Goal: Task Accomplishment & Management: Use online tool/utility

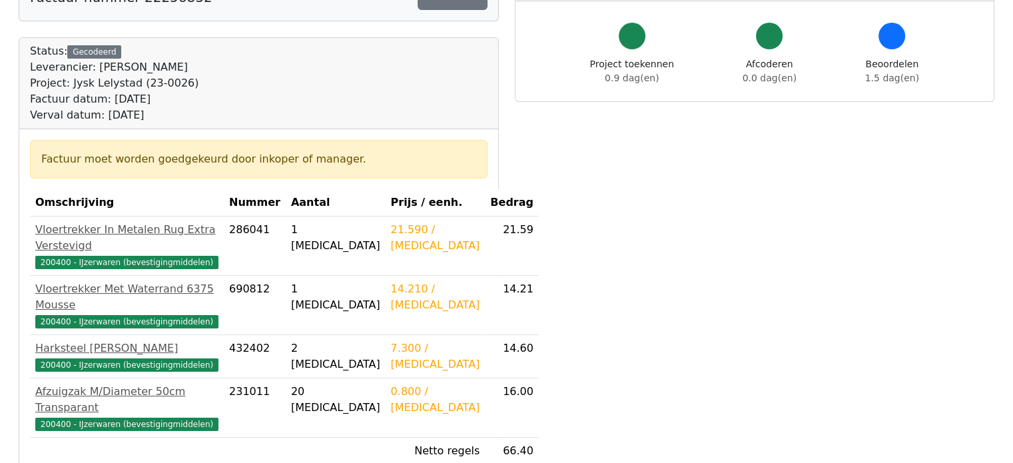
scroll to position [133, 0]
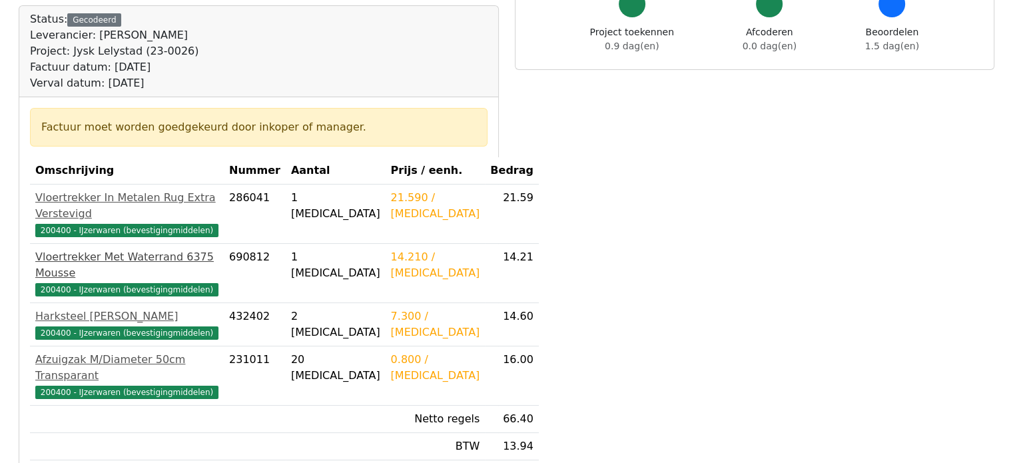
drag, startPoint x: 260, startPoint y: 250, endPoint x: 242, endPoint y: 260, distance: 20.0
click at [218, 281] on div "200400 - IJzerwaren (bevestigingmiddelen)" at bounding box center [126, 289] width 183 height 16
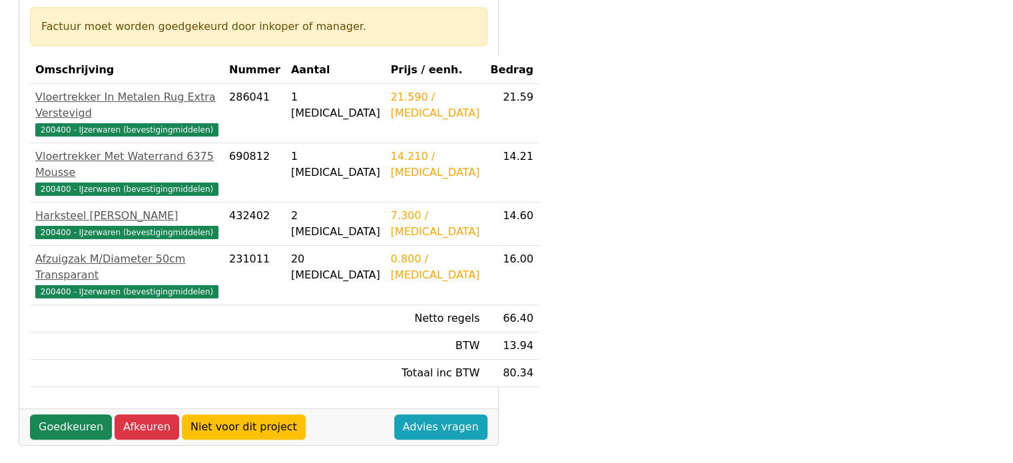
scroll to position [400, 0]
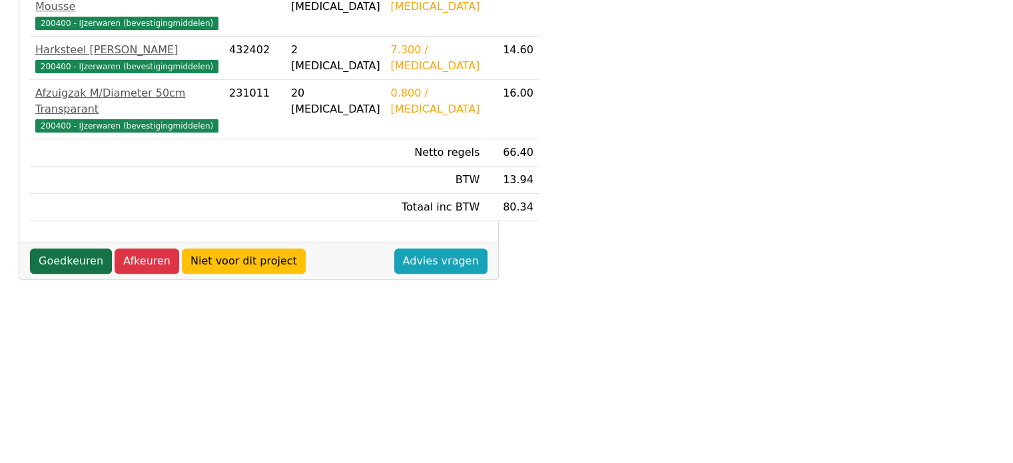
click at [47, 248] on link "Goedkeuren" at bounding box center [71, 260] width 82 height 25
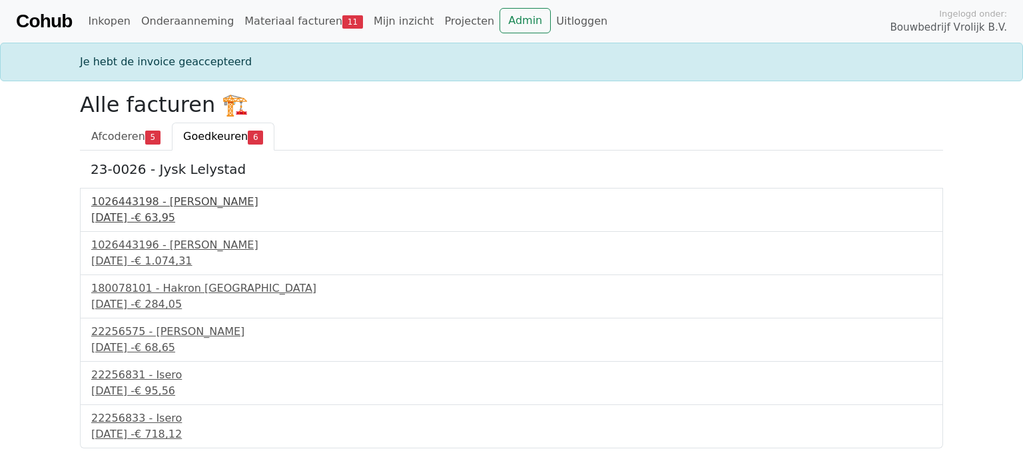
click at [172, 206] on div "1026443198 - Boels Verhuur" at bounding box center [511, 202] width 840 height 16
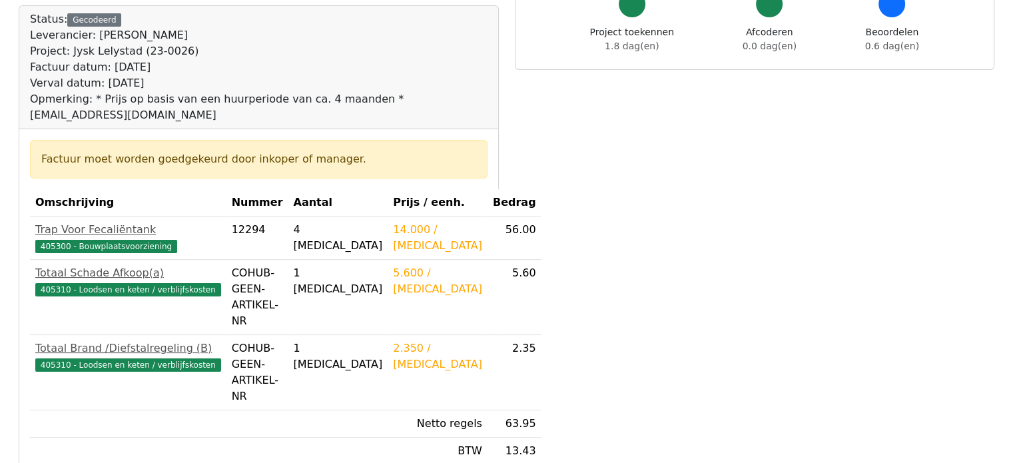
scroll to position [200, 0]
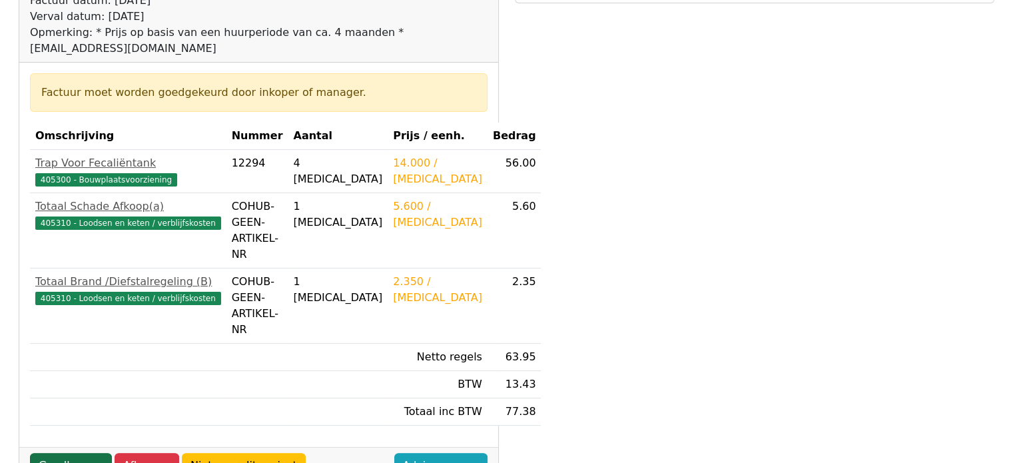
click at [65, 453] on link "Goedkeuren" at bounding box center [71, 465] width 82 height 25
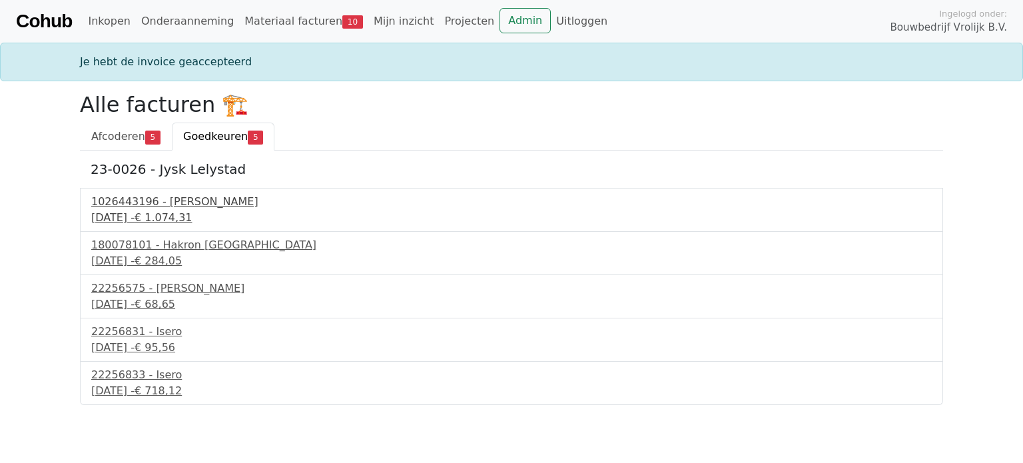
click at [168, 198] on div "1026443196 - Boels Verhuur" at bounding box center [511, 202] width 840 height 16
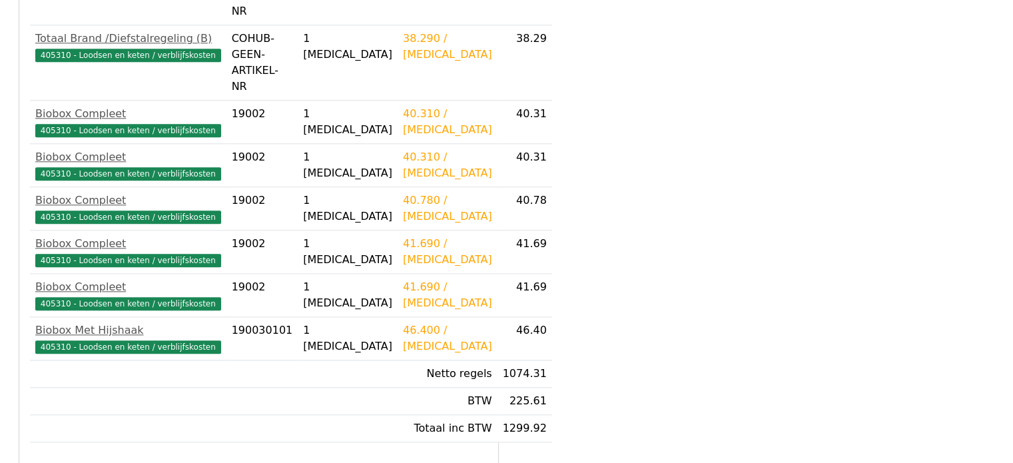
scroll to position [1442, 0]
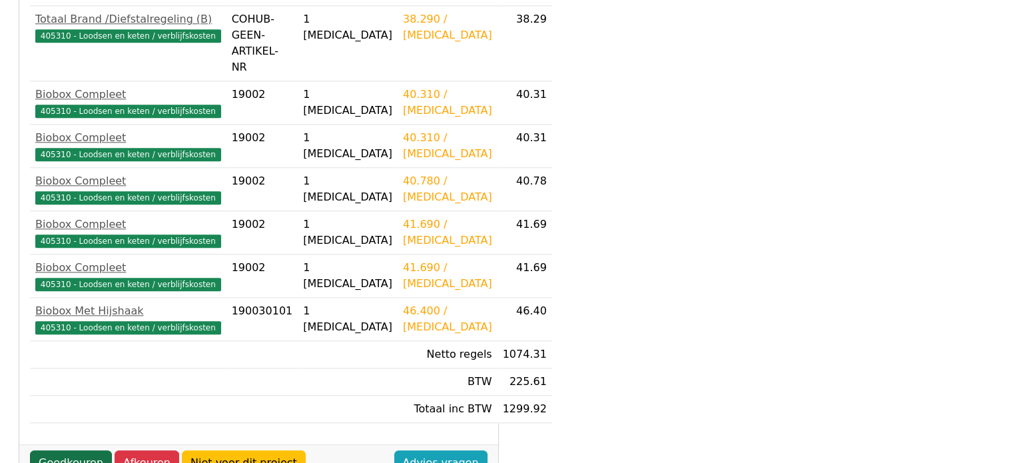
click at [58, 450] on link "Goedkeuren" at bounding box center [71, 462] width 82 height 25
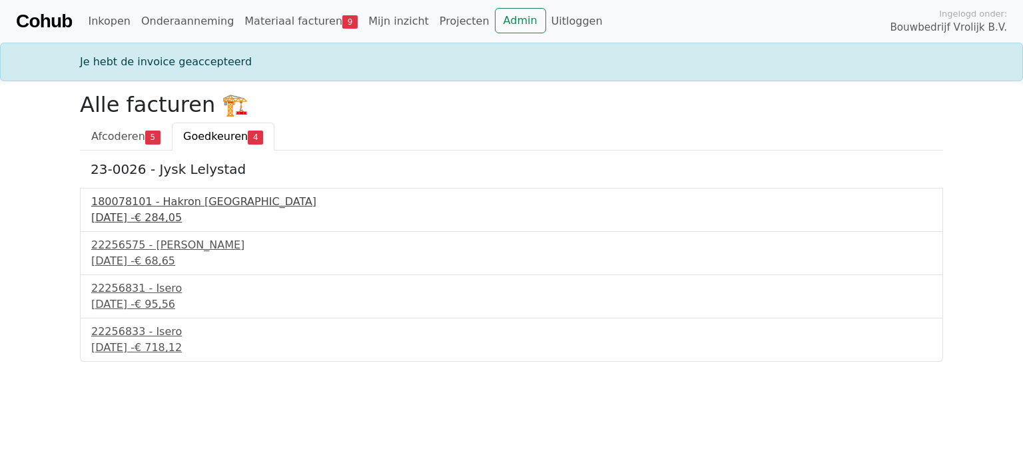
click at [170, 199] on div "180078101 - Hakron [GEOGRAPHIC_DATA]" at bounding box center [511, 202] width 840 height 16
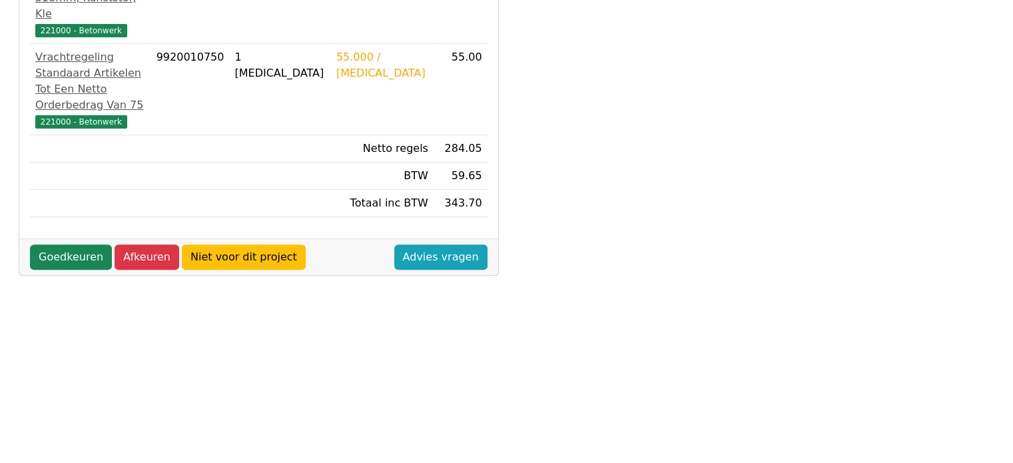
scroll to position [400, 0]
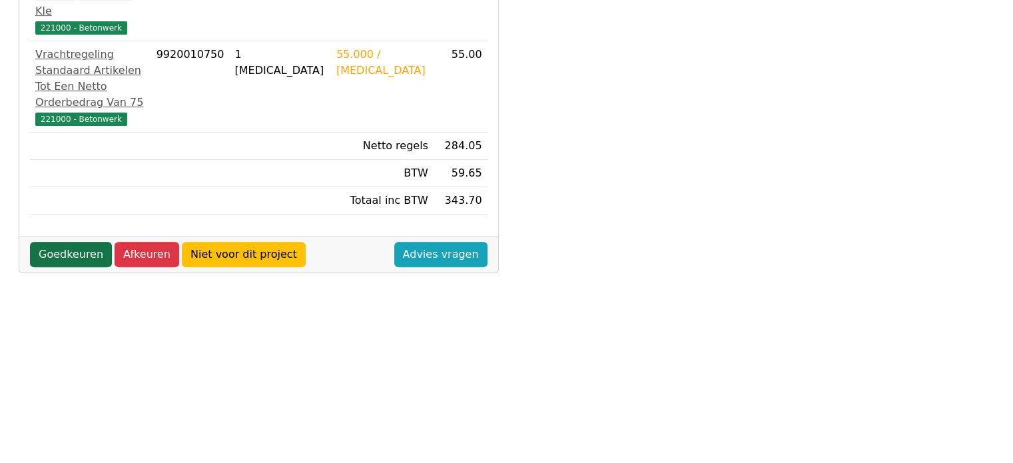
click at [56, 242] on link "Goedkeuren" at bounding box center [71, 254] width 82 height 25
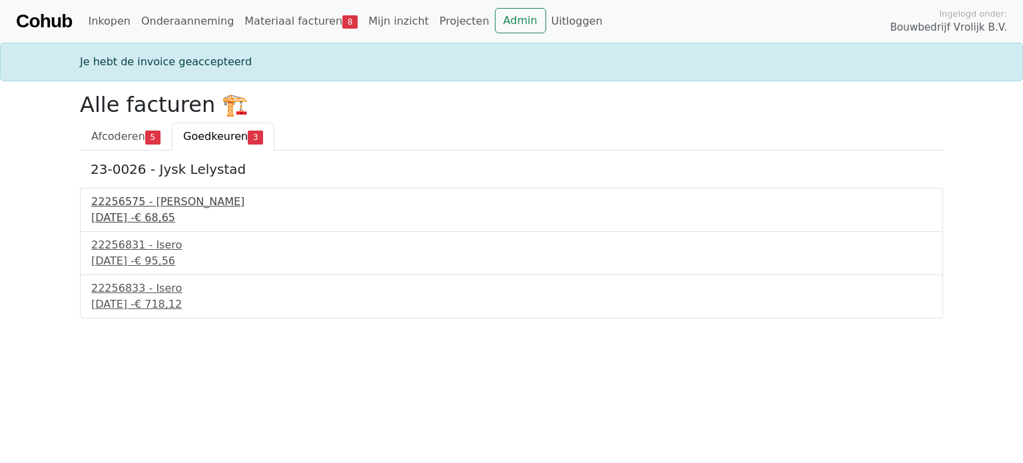
click at [135, 204] on div "22256575 - [PERSON_NAME]" at bounding box center [511, 202] width 840 height 16
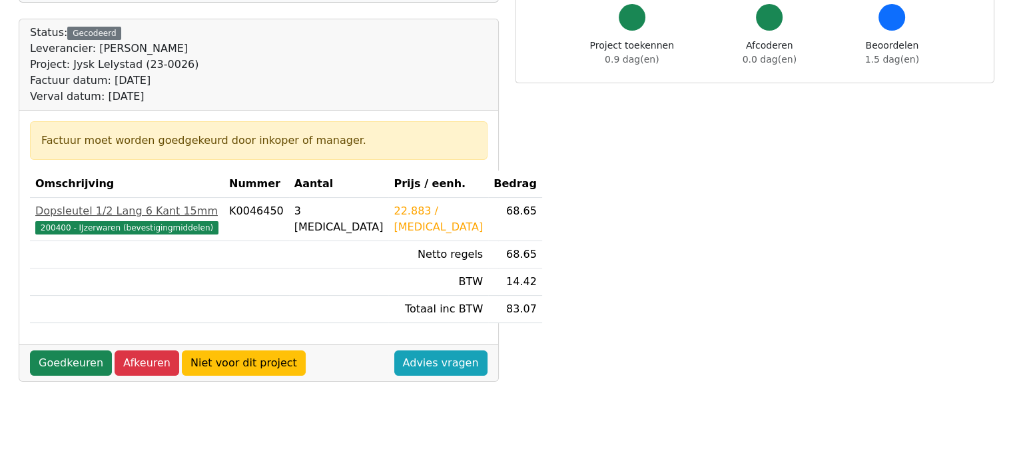
scroll to position [133, 0]
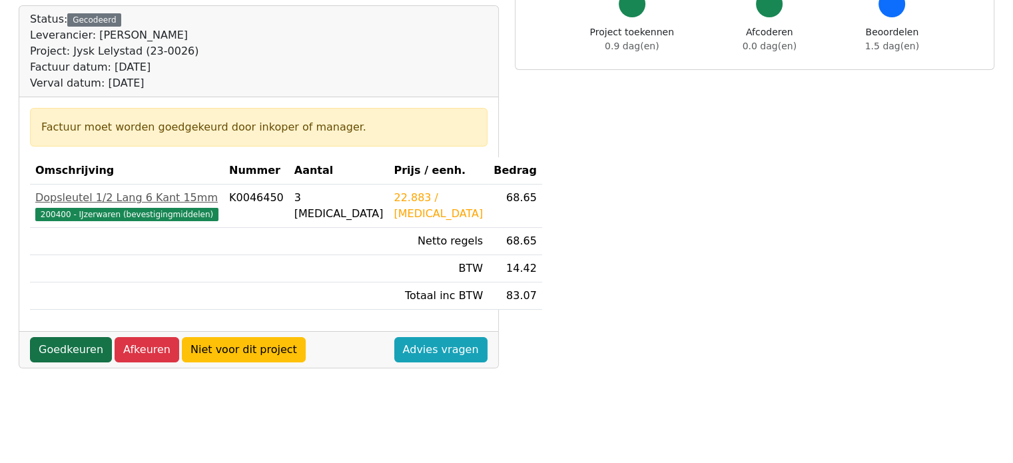
click at [71, 346] on link "Goedkeuren" at bounding box center [71, 349] width 82 height 25
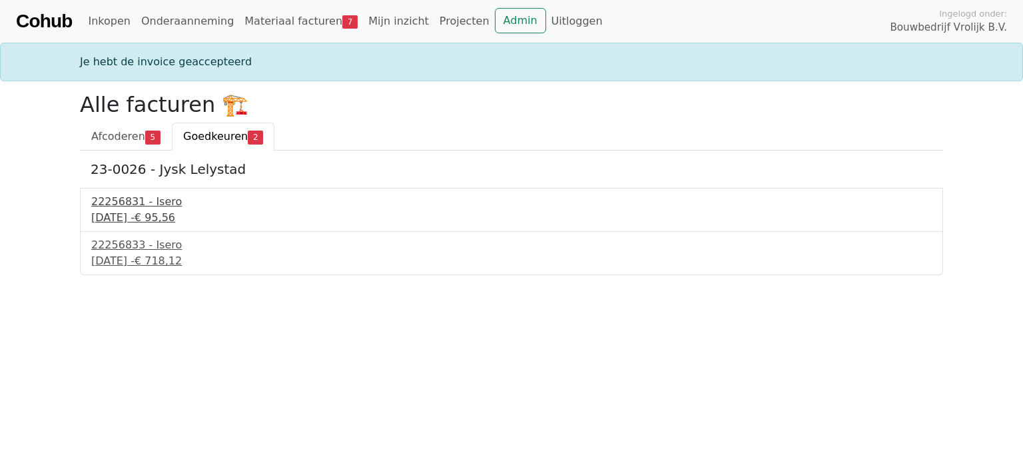
click at [136, 200] on div "22256831 - Isero" at bounding box center [511, 202] width 840 height 16
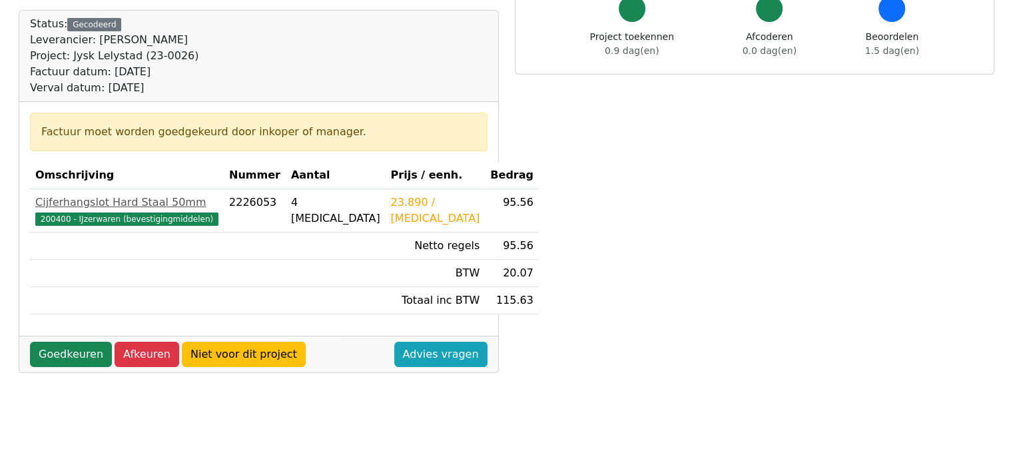
scroll to position [200, 0]
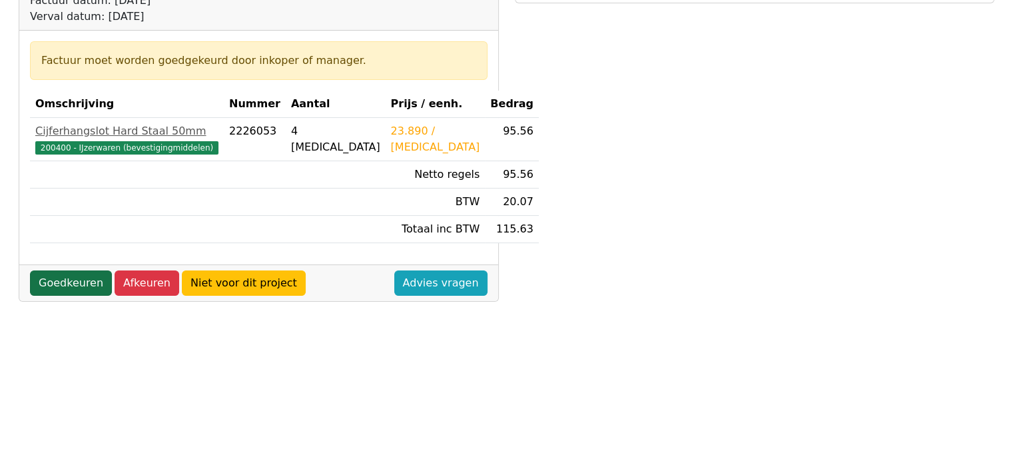
click at [63, 281] on link "Goedkeuren" at bounding box center [71, 282] width 82 height 25
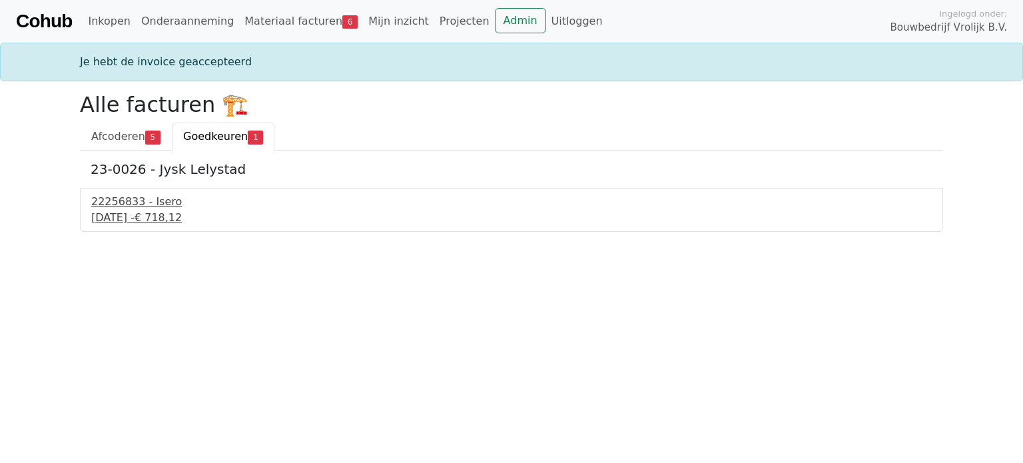
click at [121, 202] on div "22256833 - Isero" at bounding box center [511, 202] width 840 height 16
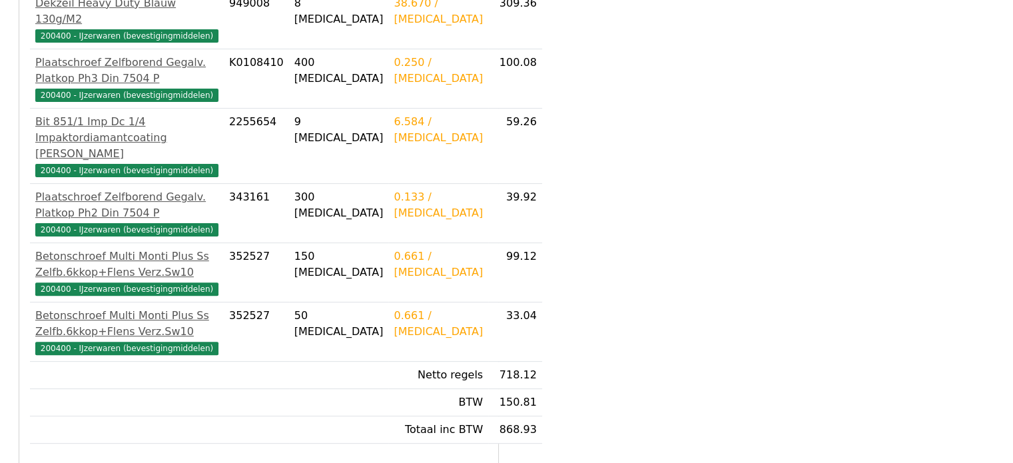
scroll to position [466, 0]
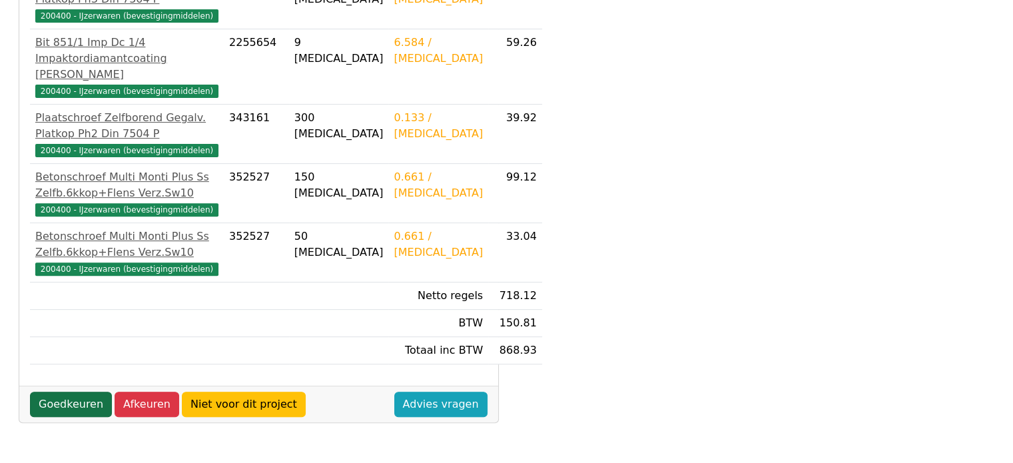
click at [57, 399] on link "Goedkeuren" at bounding box center [71, 404] width 82 height 25
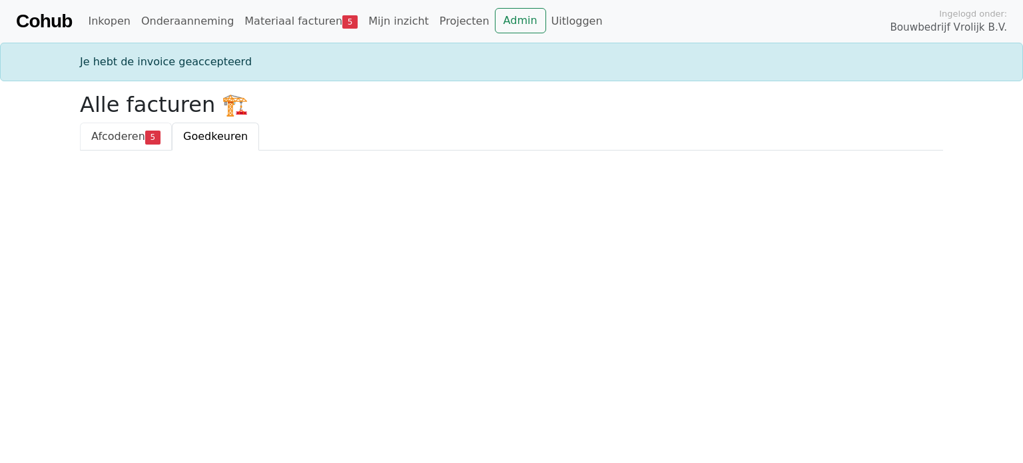
click at [105, 136] on span "Afcoderen" at bounding box center [118, 136] width 54 height 13
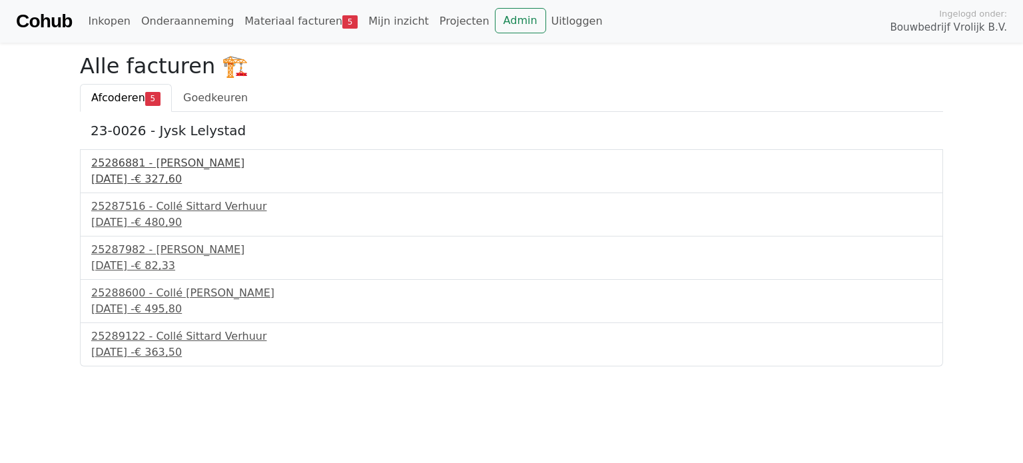
click at [156, 164] on div "25286881 - Collé Sittard Verhuur" at bounding box center [511, 163] width 840 height 16
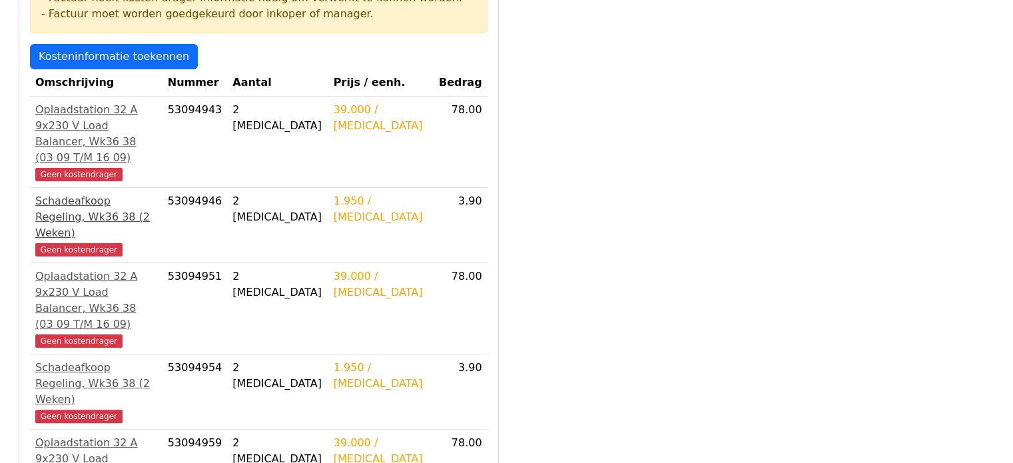
scroll to position [133, 0]
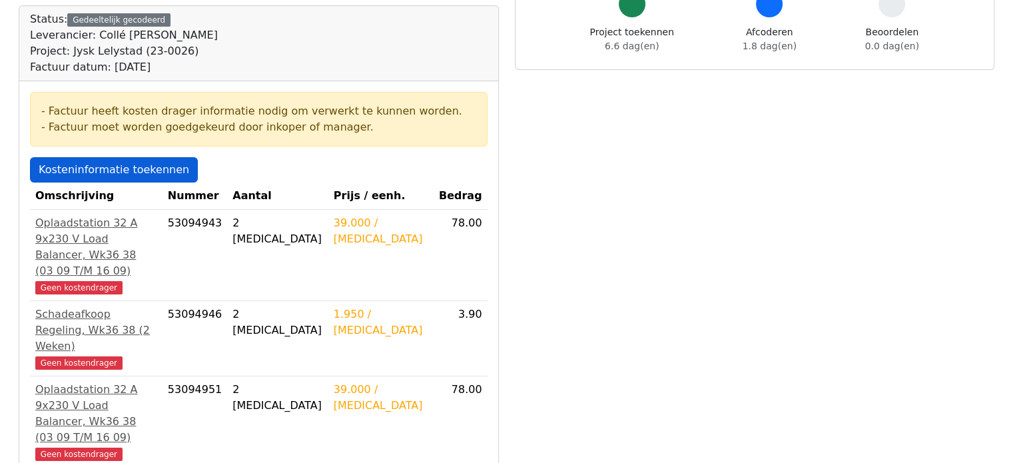
click at [112, 170] on link "Kosteninformatie toekennen" at bounding box center [114, 169] width 168 height 25
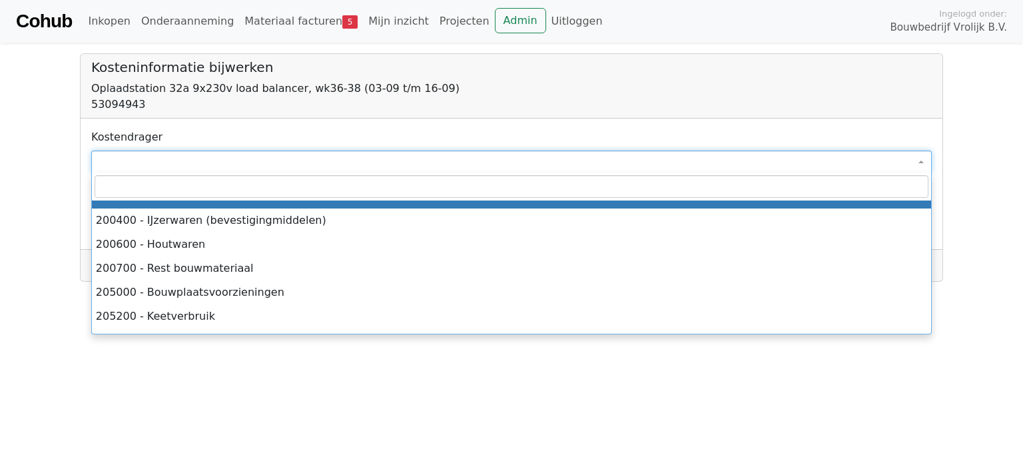
click at [156, 163] on span at bounding box center [511, 162] width 840 height 23
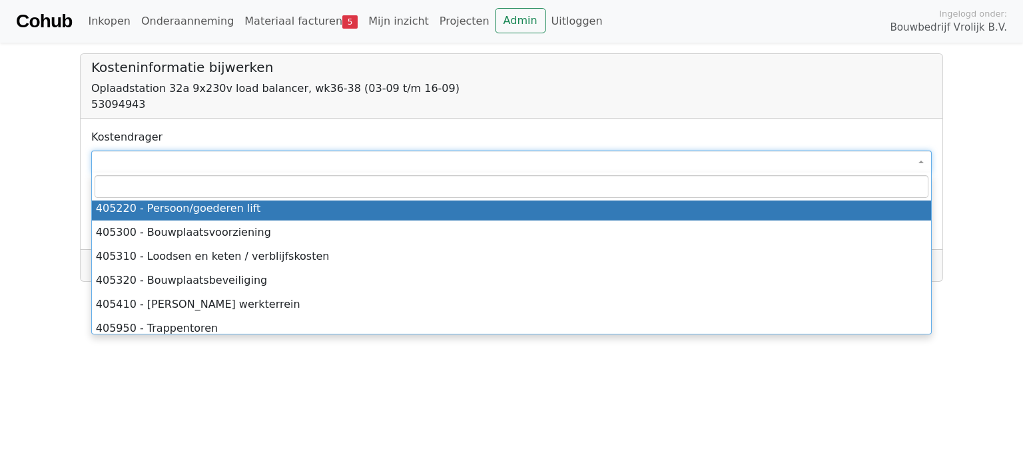
scroll to position [290, 0]
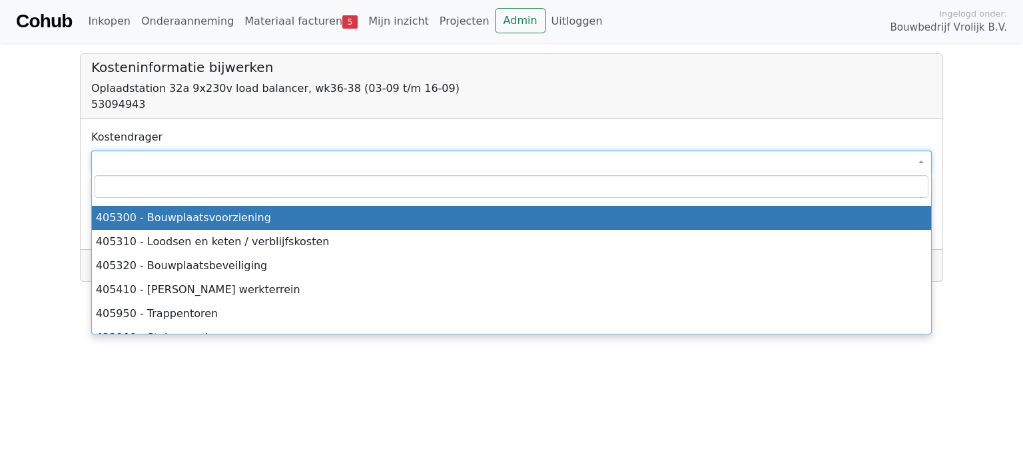
select select "****"
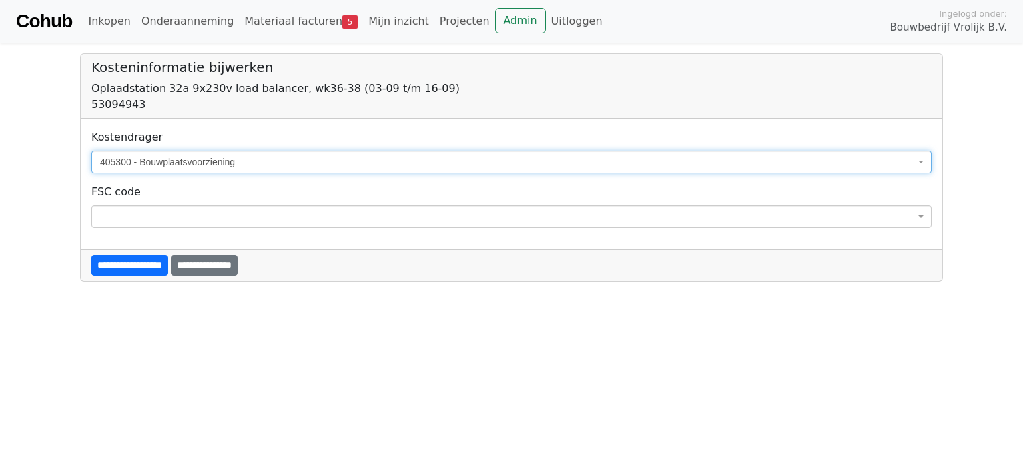
click at [919, 215] on b at bounding box center [920, 216] width 5 height 3
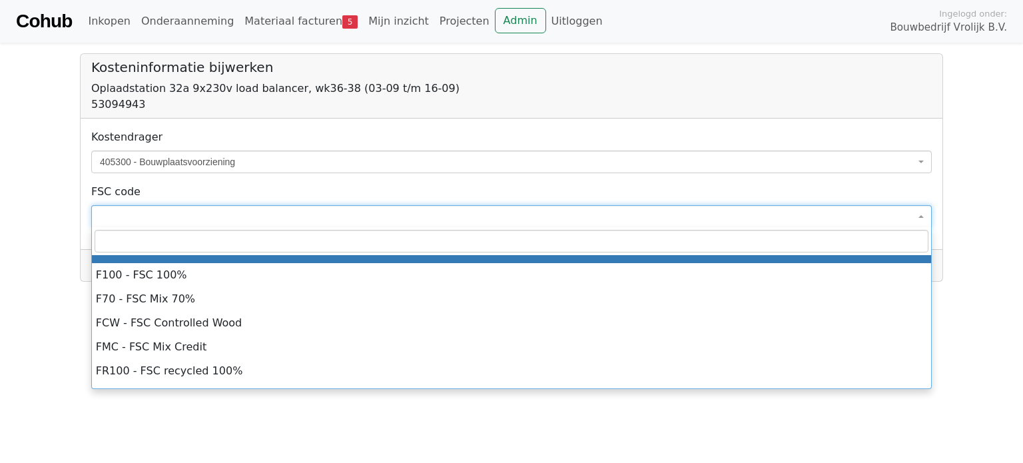
click at [280, 161] on span "405300 - Bouwplaatsvoorziening" at bounding box center [507, 161] width 815 height 13
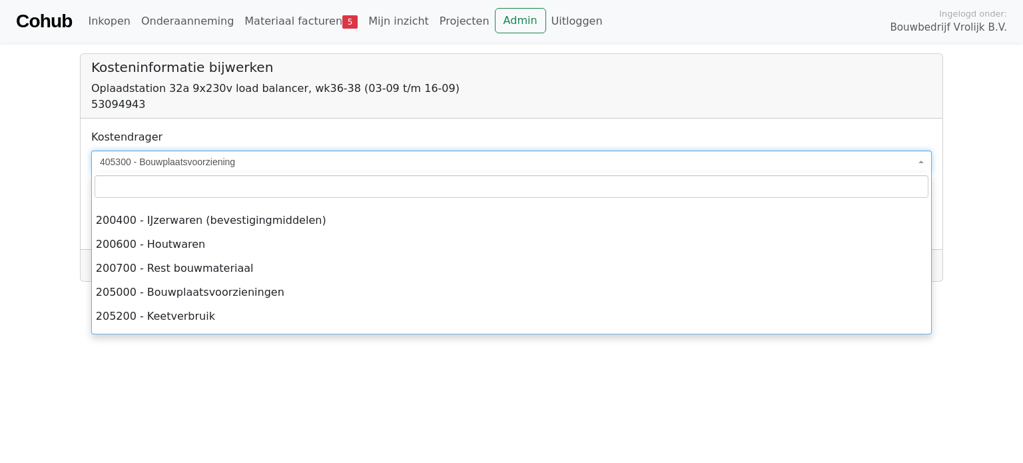
scroll to position [272, 0]
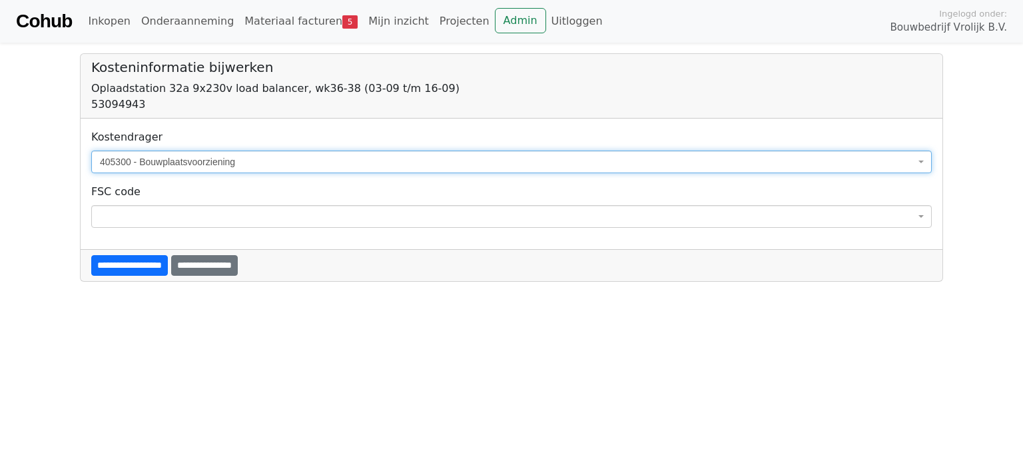
click at [177, 155] on span "405300 - Bouwplaatsvoorziening" at bounding box center [507, 161] width 815 height 13
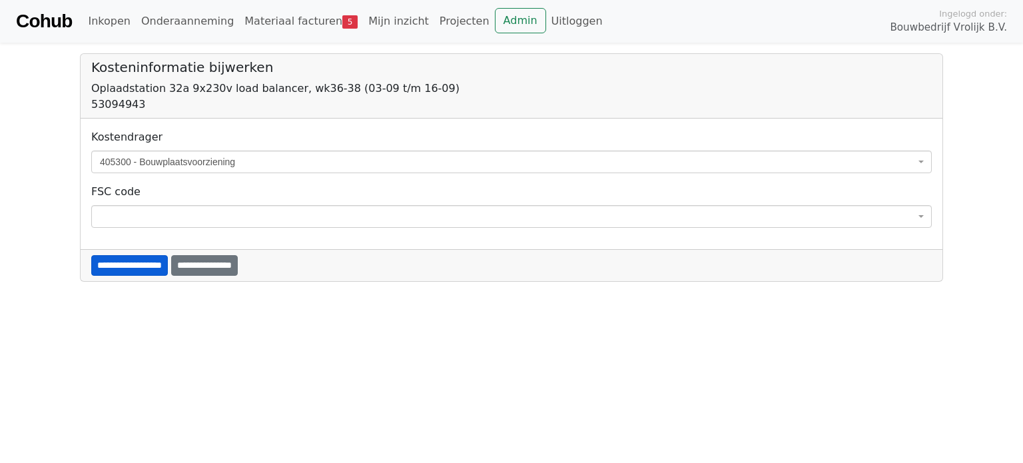
click at [125, 266] on input "**********" at bounding box center [129, 265] width 77 height 21
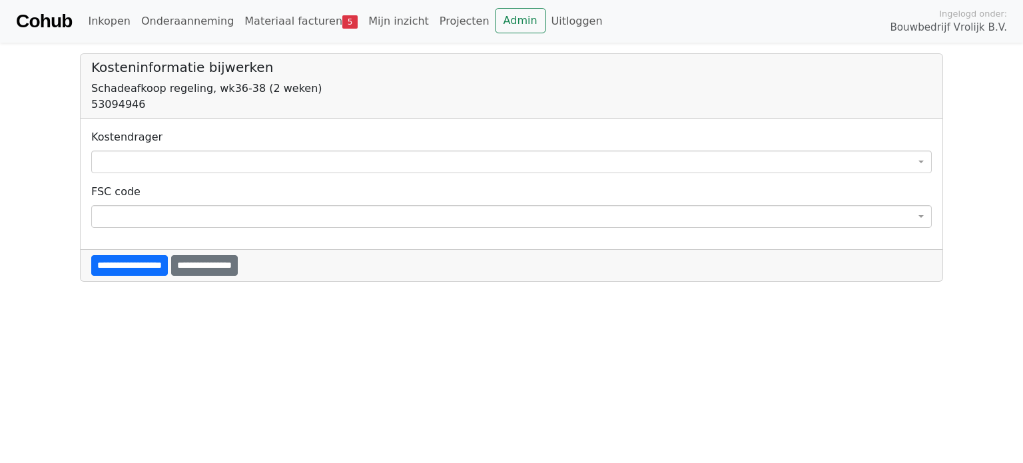
click at [145, 162] on span at bounding box center [511, 162] width 840 height 23
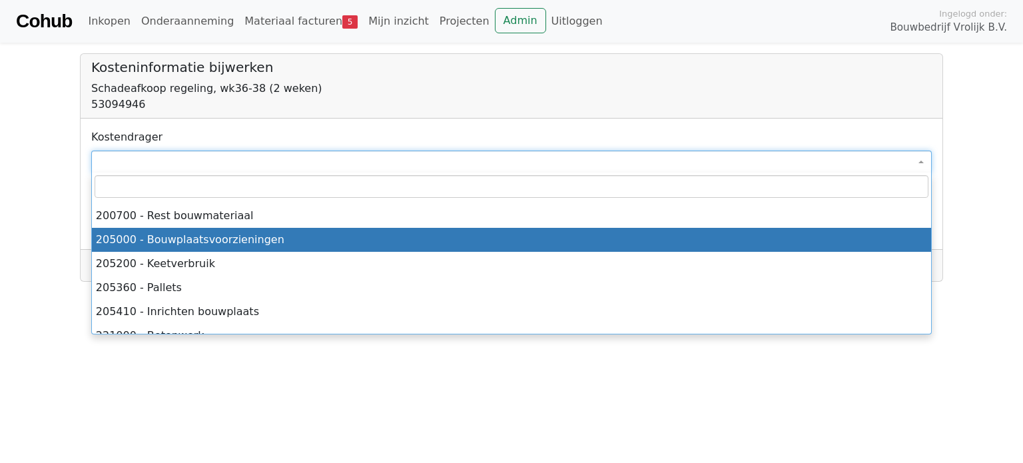
scroll to position [133, 0]
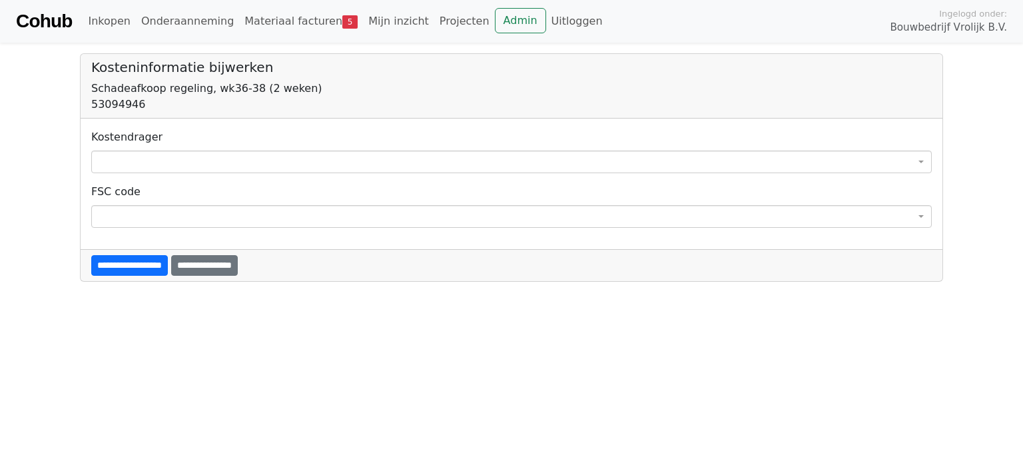
click at [264, 120] on div "**********" at bounding box center [512, 184] width 862 height 131
click at [298, 23] on link "Materiaal facturen 5" at bounding box center [301, 21] width 124 height 27
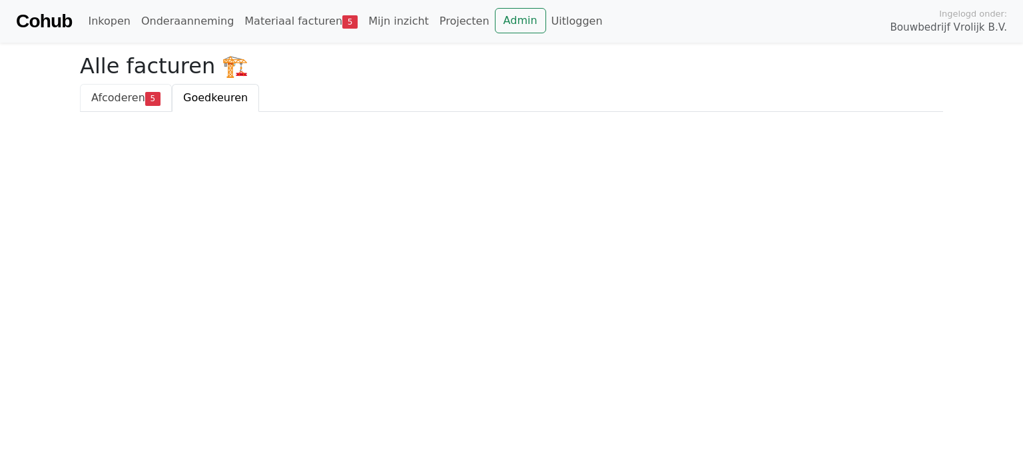
click at [114, 97] on span "Afcoderen" at bounding box center [118, 97] width 54 height 13
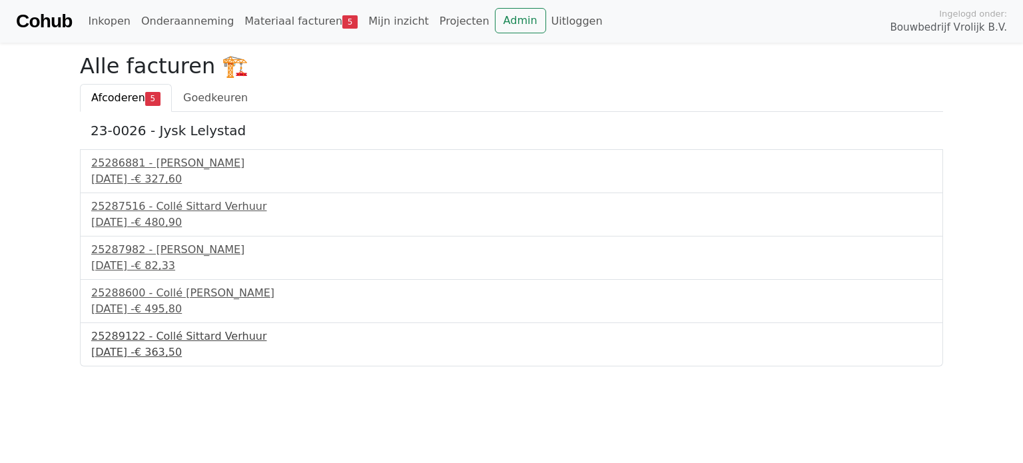
click at [144, 341] on div "25289122 - Collé Sittard Verhuur" at bounding box center [511, 336] width 840 height 16
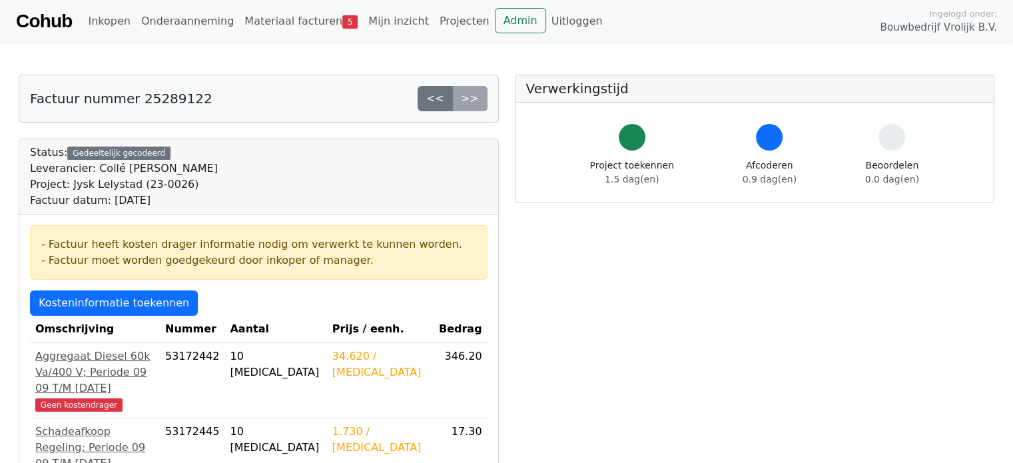
drag, startPoint x: 0, startPoint y: 0, endPoint x: 322, endPoint y: 290, distance: 433.4
click at [322, 290] on div "- Factuur heeft kosten drager informatie nodig om verwerkt te kunnen worden. - …" at bounding box center [258, 405] width 479 height 382
click at [152, 302] on link "Kosteninformatie toekennen" at bounding box center [114, 302] width 168 height 25
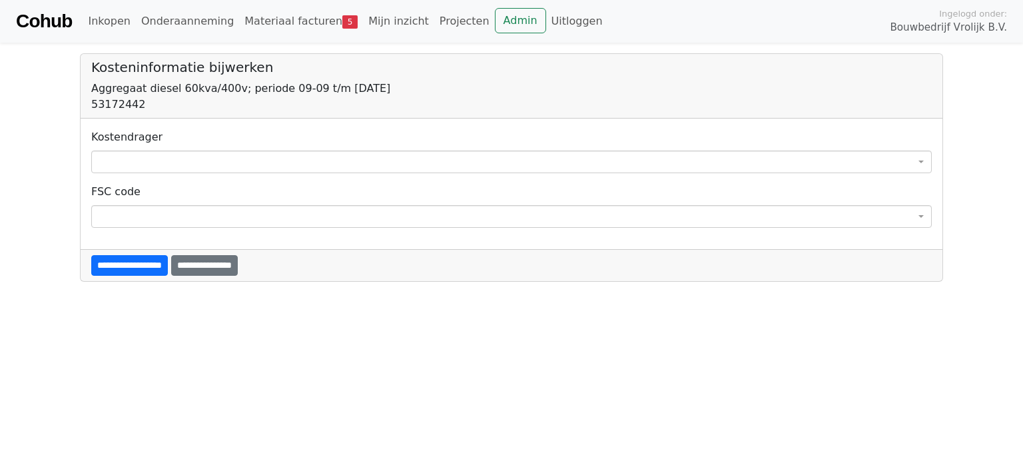
click at [147, 158] on span at bounding box center [511, 162] width 840 height 23
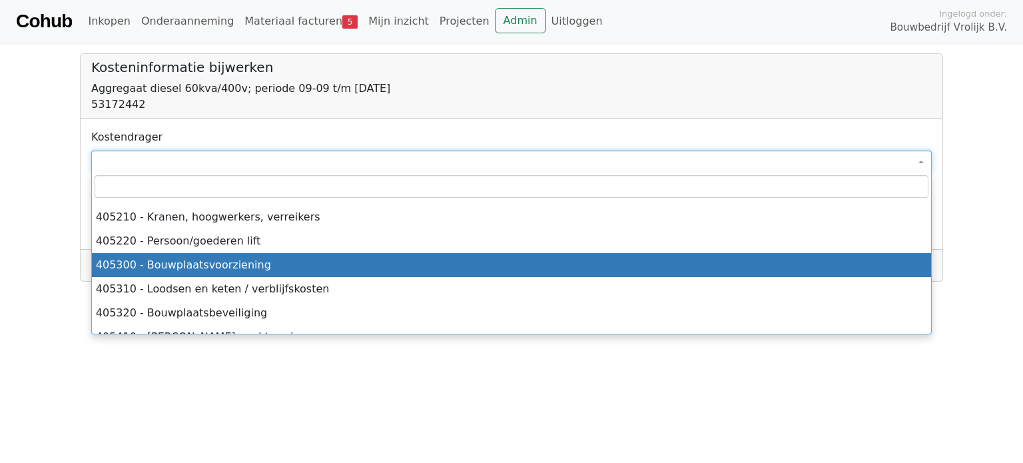
scroll to position [266, 0]
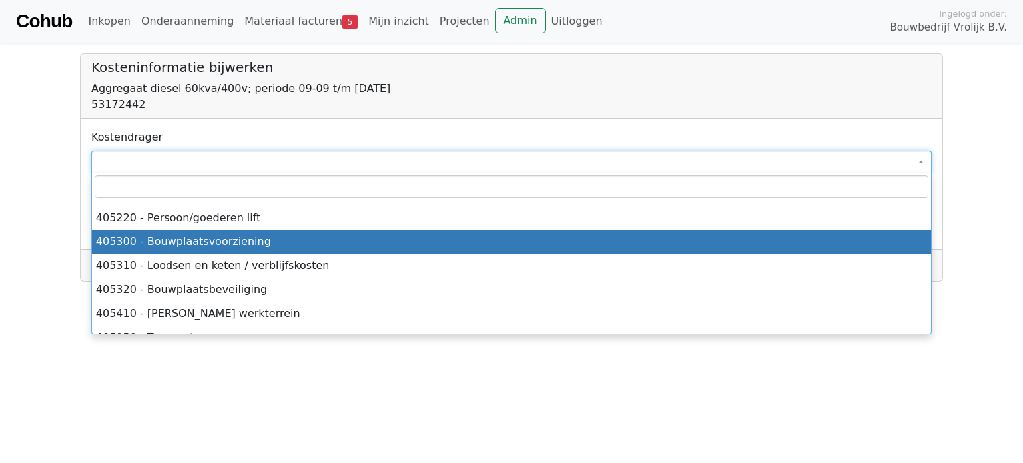
select select "****"
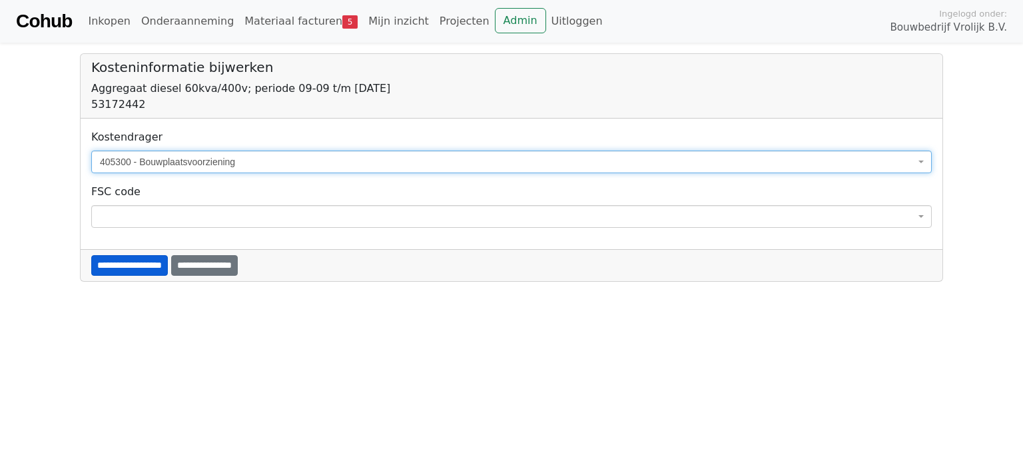
click at [149, 260] on input "**********" at bounding box center [129, 265] width 77 height 21
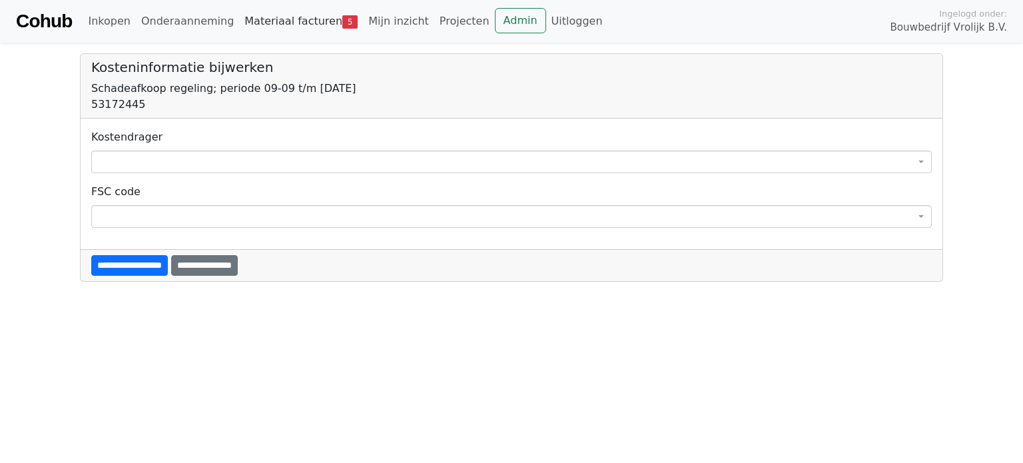
click at [268, 22] on link "Materiaal facturen 5" at bounding box center [301, 21] width 124 height 27
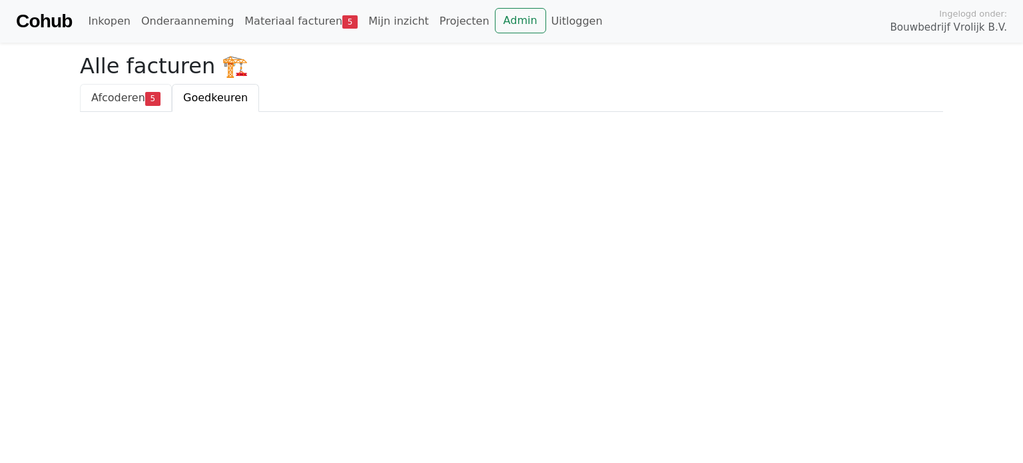
click at [105, 109] on link "Afcoderen 5" at bounding box center [126, 98] width 92 height 28
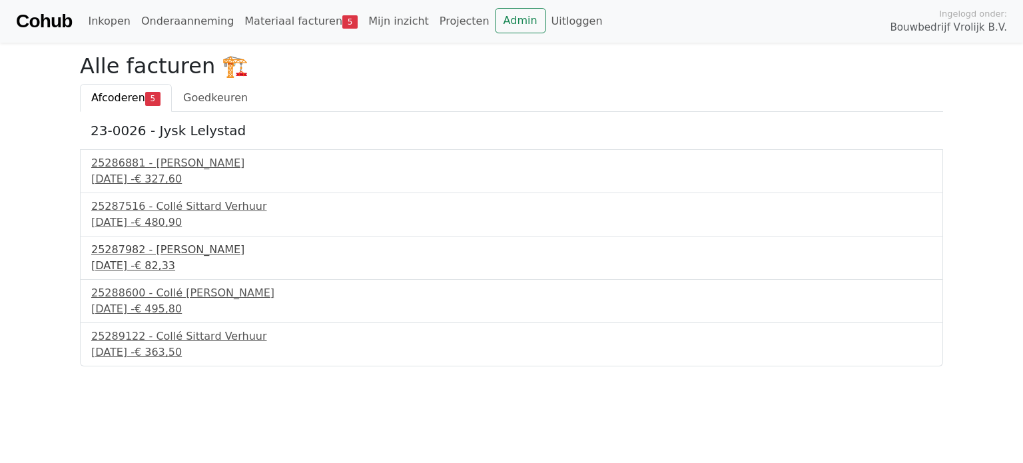
click at [152, 254] on div "25287982 - [PERSON_NAME]" at bounding box center [511, 250] width 840 height 16
